Goal: Task Accomplishment & Management: Complete application form

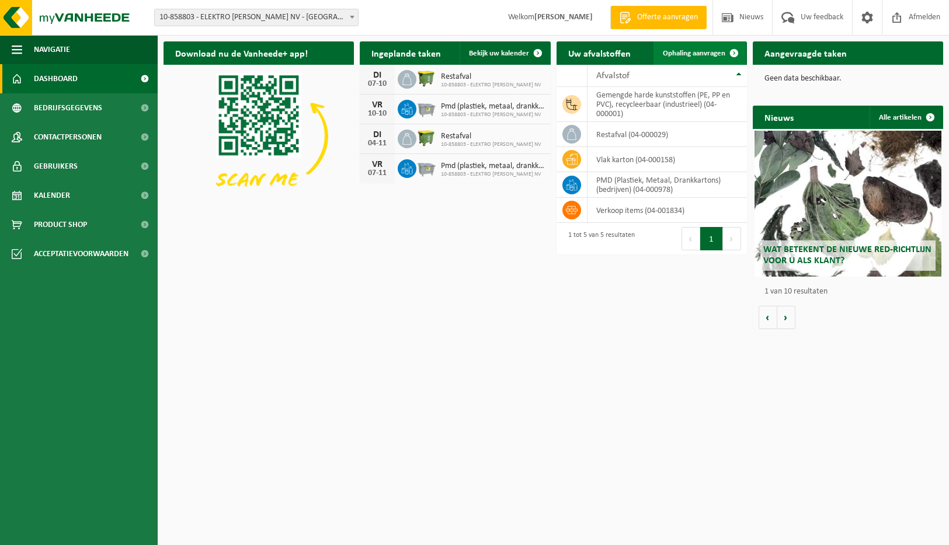
click at [721, 53] on span "Ophaling aanvragen" at bounding box center [694, 54] width 62 height 8
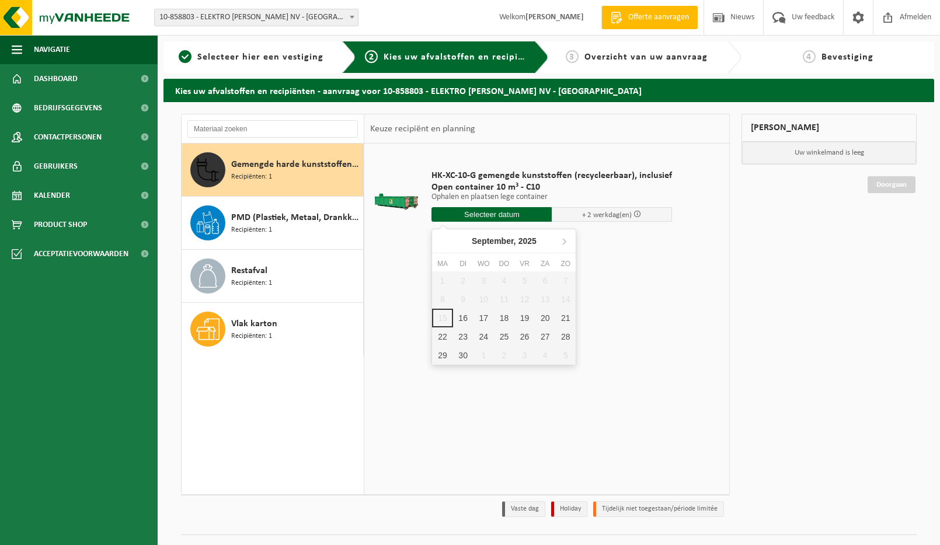
click at [511, 216] on input "text" at bounding box center [492, 214] width 120 height 15
click at [488, 318] on div "17" at bounding box center [484, 318] width 20 height 19
type input "Van 2025-09-17"
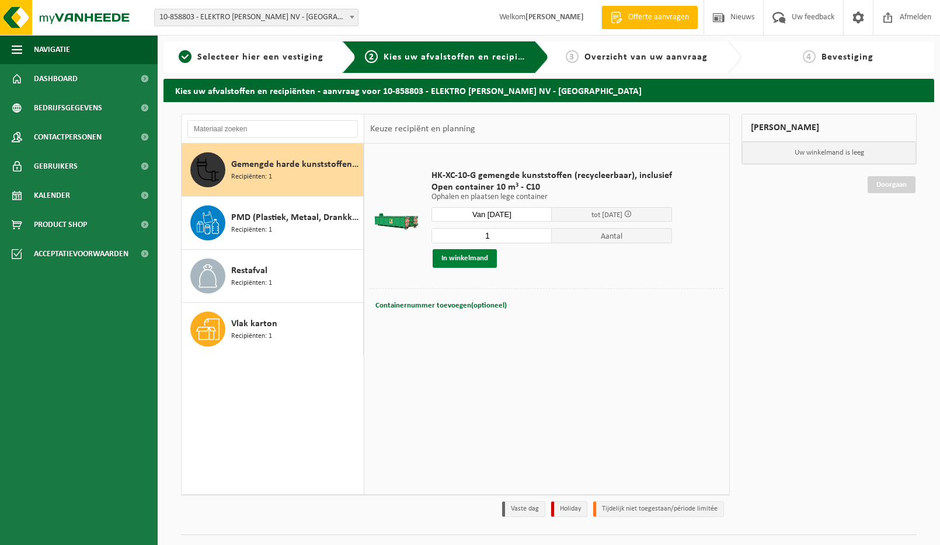
click at [467, 257] on button "In winkelmand" at bounding box center [465, 258] width 64 height 19
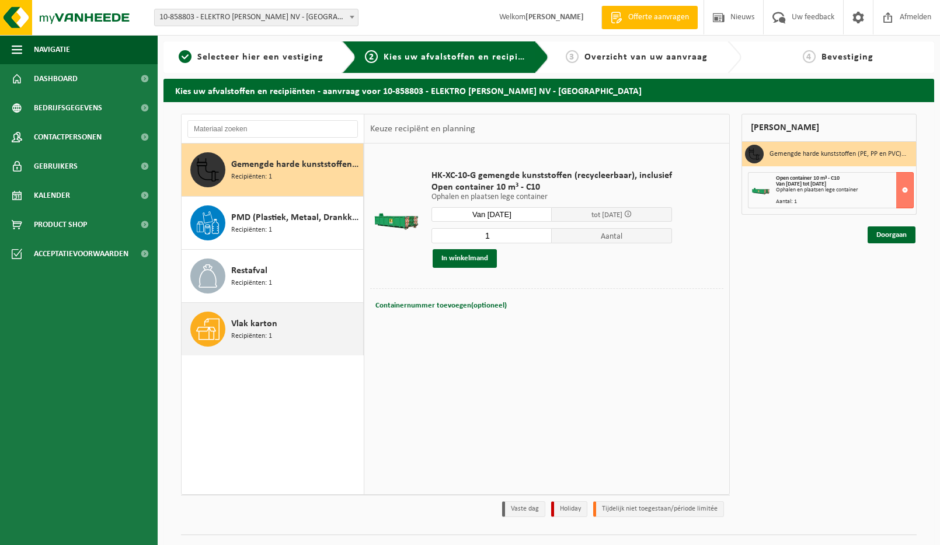
click at [255, 328] on span "Vlak karton" at bounding box center [254, 324] width 46 height 14
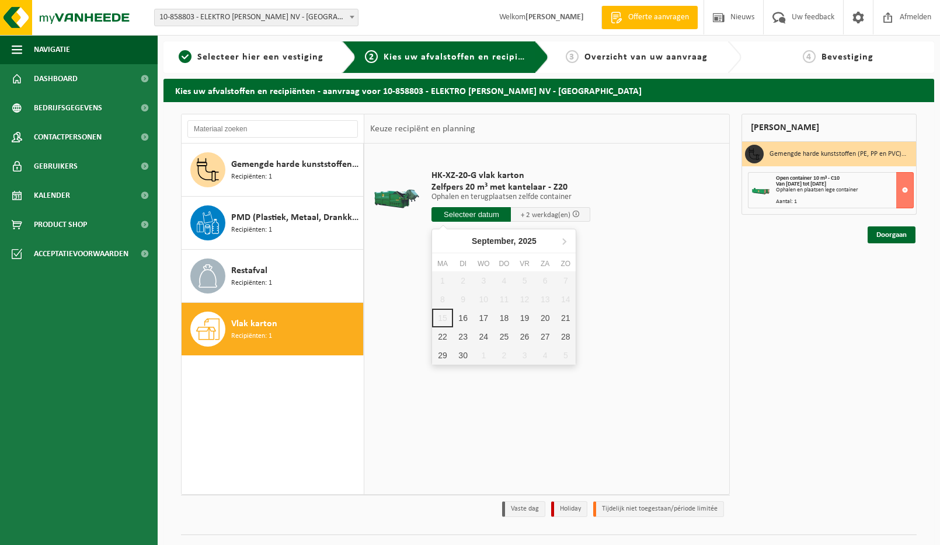
click at [463, 217] on input "text" at bounding box center [471, 214] width 79 height 15
click at [484, 319] on div "17" at bounding box center [484, 318] width 20 height 19
type input "Van 2025-09-17"
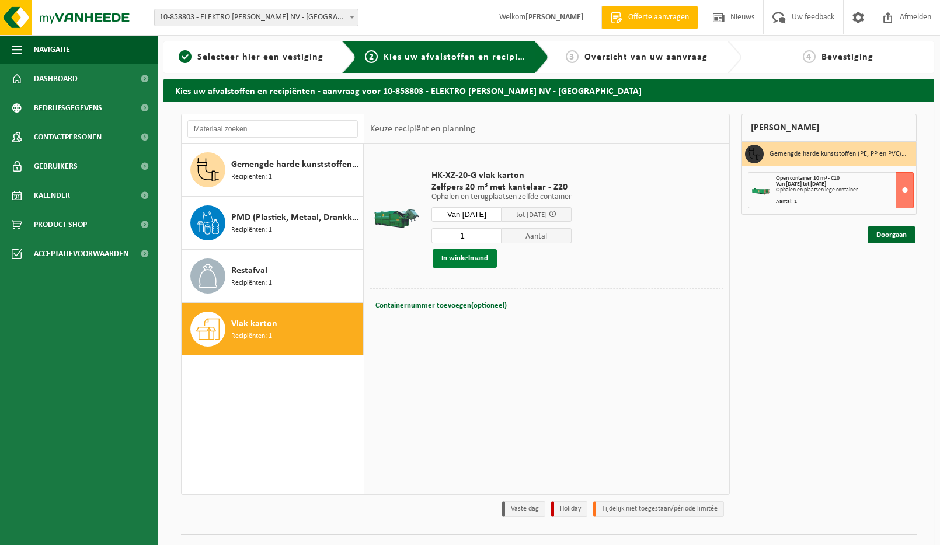
click at [474, 256] on button "In winkelmand" at bounding box center [465, 258] width 64 height 19
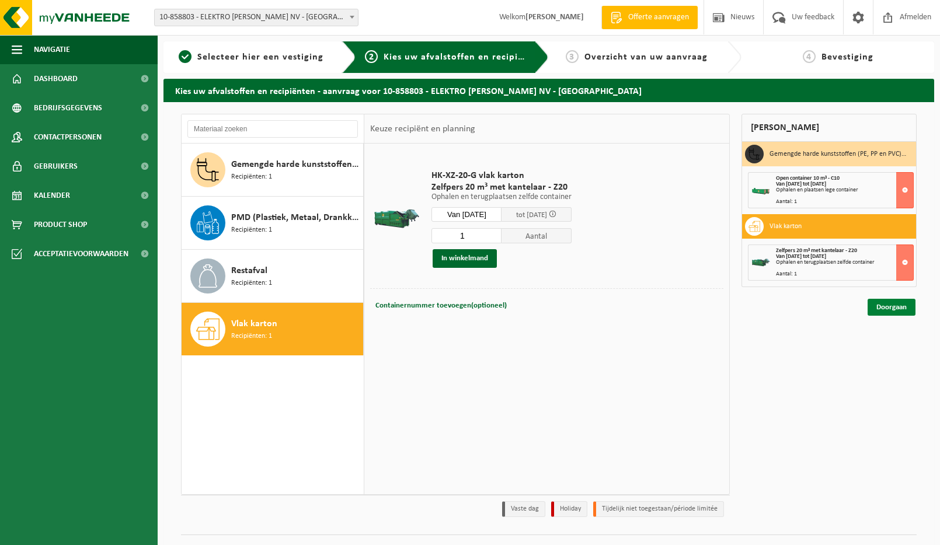
click at [882, 309] on link "Doorgaan" at bounding box center [892, 307] width 48 height 17
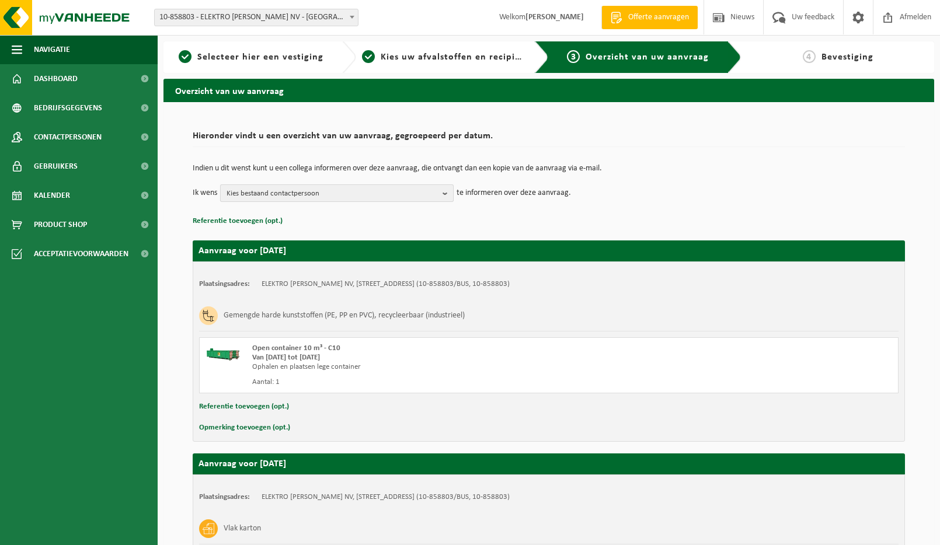
click at [324, 194] on span "Kies bestaand contactpersoon" at bounding box center [332, 194] width 211 height 18
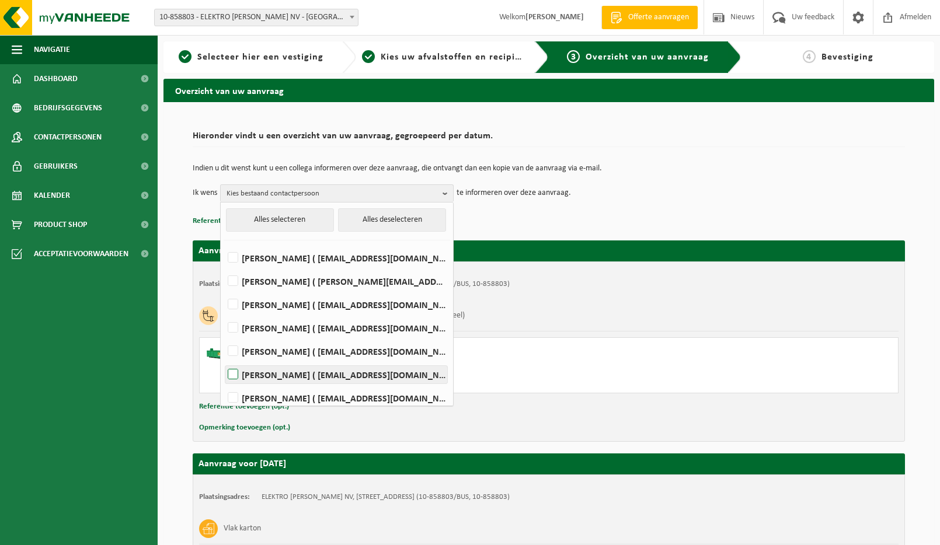
click at [387, 376] on label "Nathalie Theuwkens ( boekhouding@kamielsmet.be )" at bounding box center [336, 375] width 222 height 18
click at [224, 360] on input "Nathalie Theuwkens ( boekhouding@kamielsmet.be )" at bounding box center [223, 360] width 1 height 1
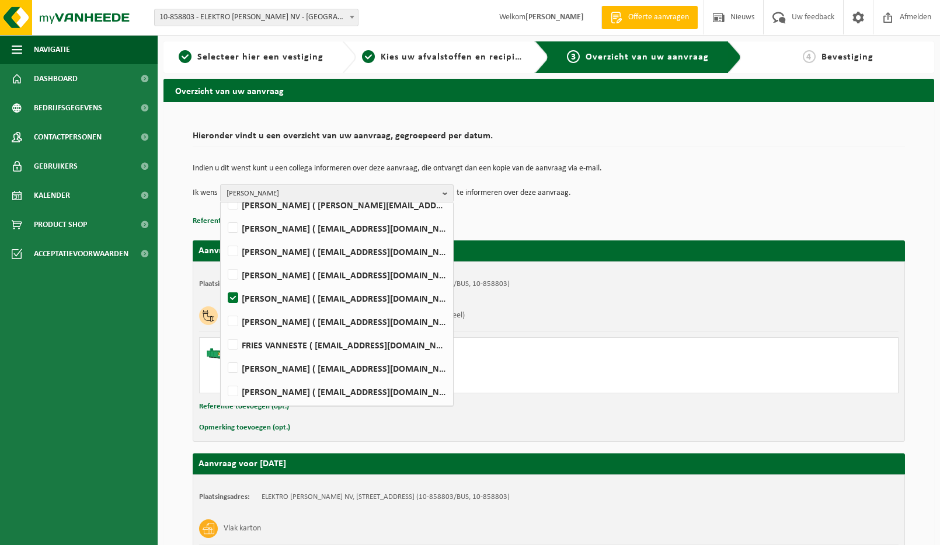
click at [677, 192] on td "Ik wens Nathalie Theuwkens Alles selecteren Alles deselecteren DIETER CHAMBAERE…" at bounding box center [549, 194] width 713 height 18
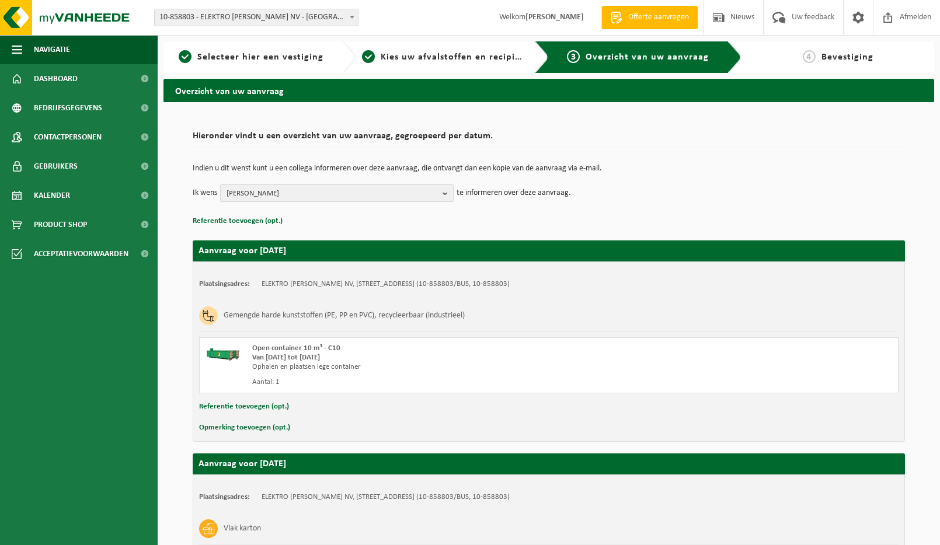
click at [444, 194] on b "button" at bounding box center [448, 193] width 11 height 16
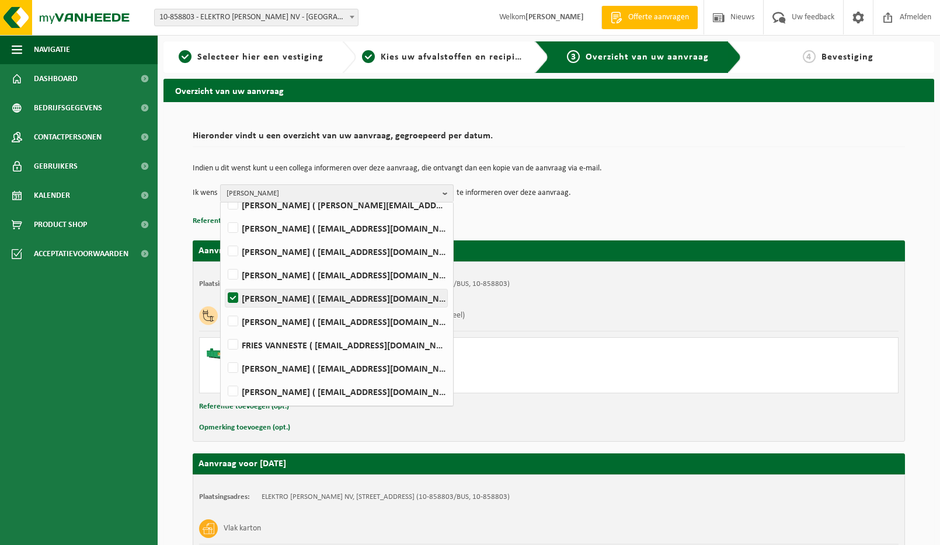
click at [234, 298] on label "Nathalie Theuwkens ( boekhouding@kamielsmet.be )" at bounding box center [336, 299] width 222 height 18
click at [224, 284] on input "Nathalie Theuwkens ( boekhouding@kamielsmet.be )" at bounding box center [223, 283] width 1 height 1
checkbox input "false"
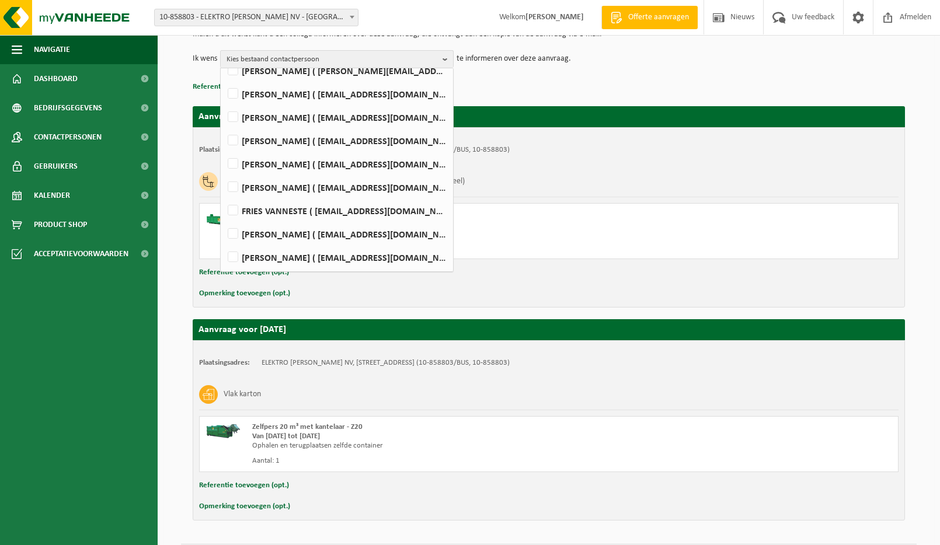
scroll to position [169, 0]
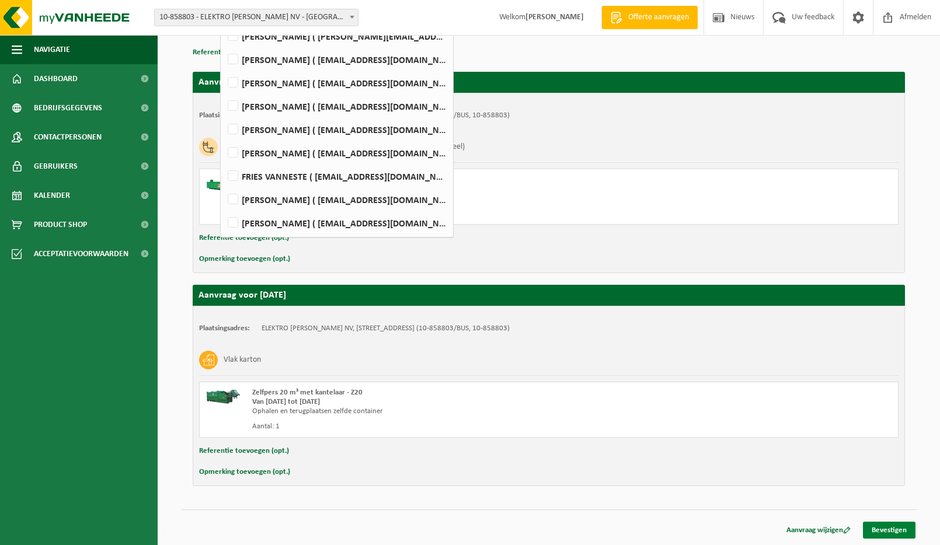
click at [899, 527] on link "Bevestigen" at bounding box center [889, 530] width 53 height 17
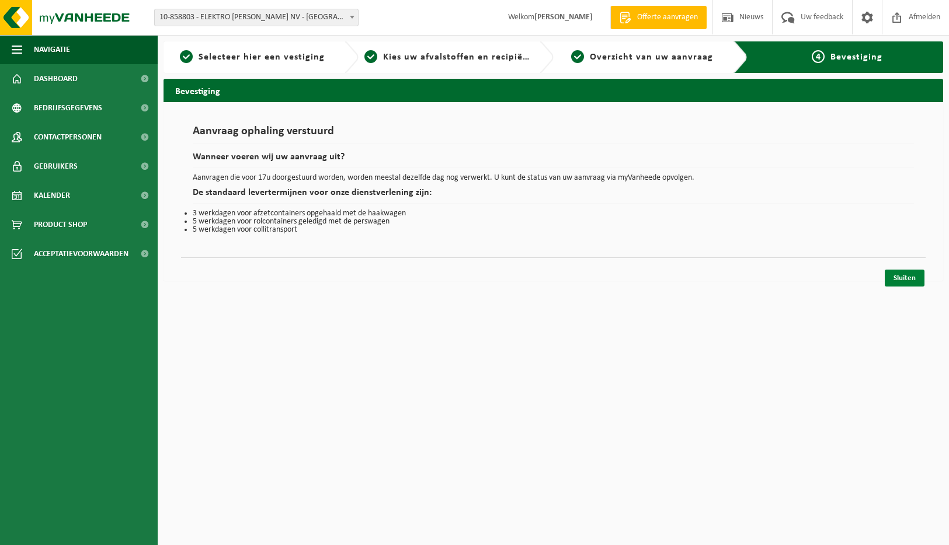
click at [904, 277] on link "Sluiten" at bounding box center [905, 278] width 40 height 17
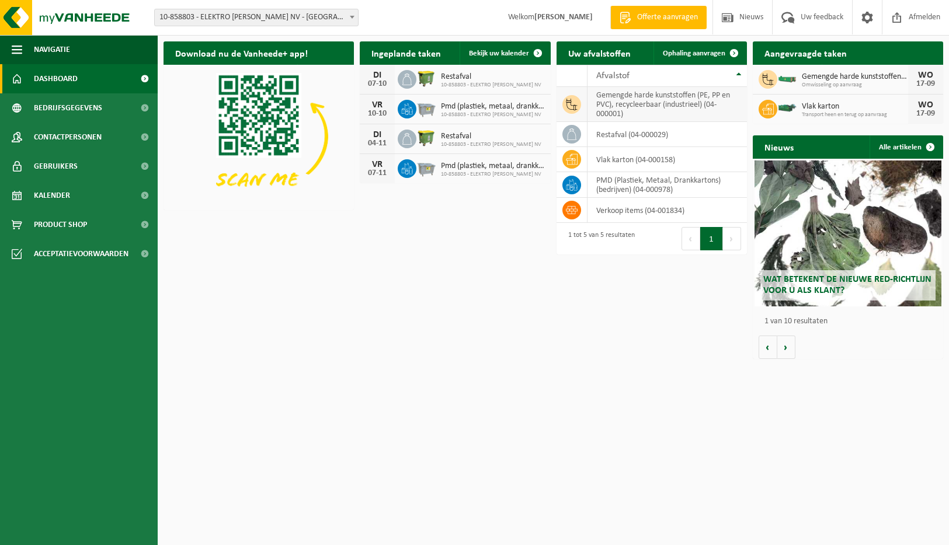
click at [574, 106] on icon at bounding box center [572, 105] width 12 height 12
